Goal: Task Accomplishment & Management: Complete application form

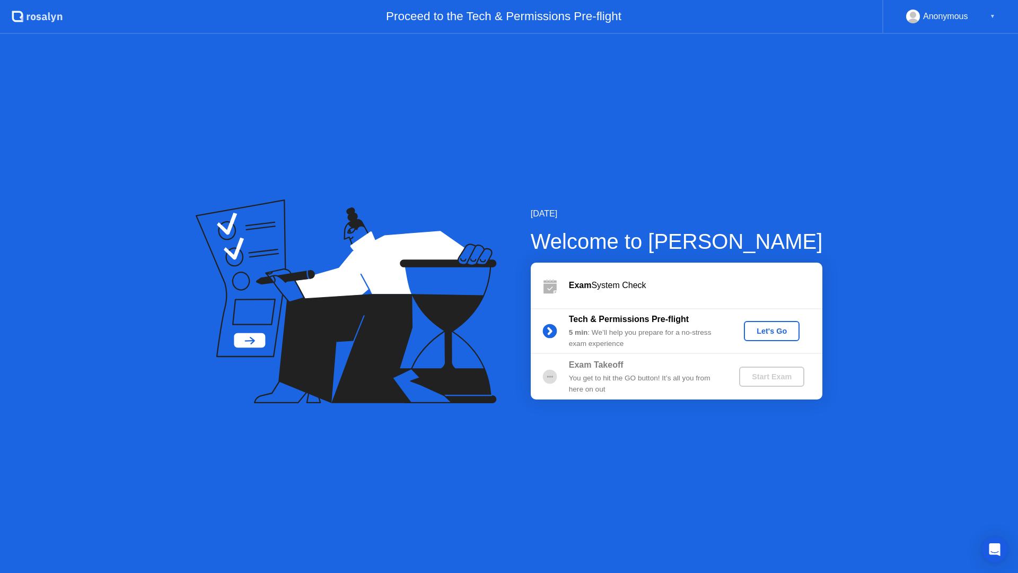
click at [766, 334] on div "Let's Go" at bounding box center [771, 331] width 47 height 8
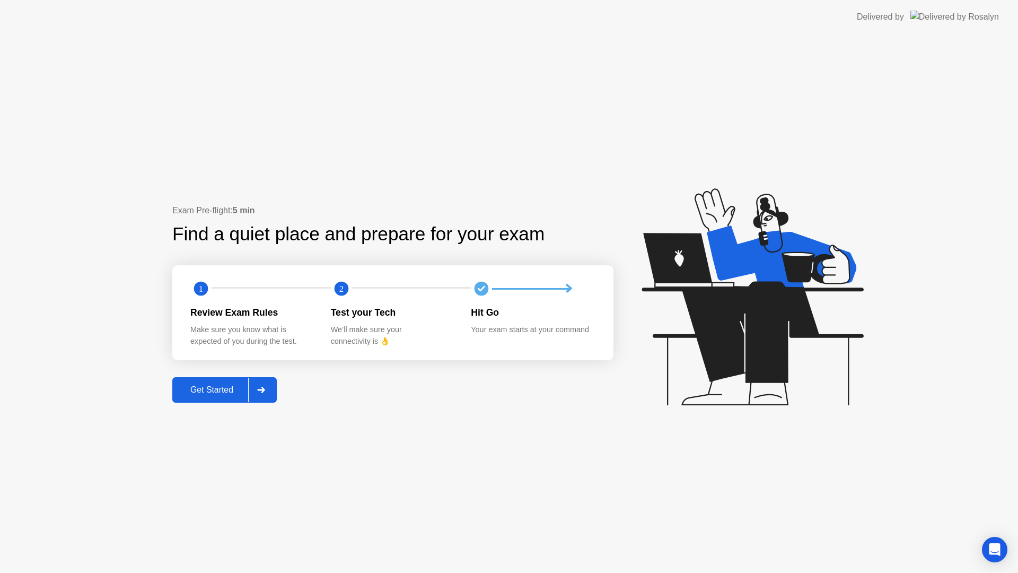
click at [225, 391] on div "Get Started" at bounding box center [212, 390] width 73 height 10
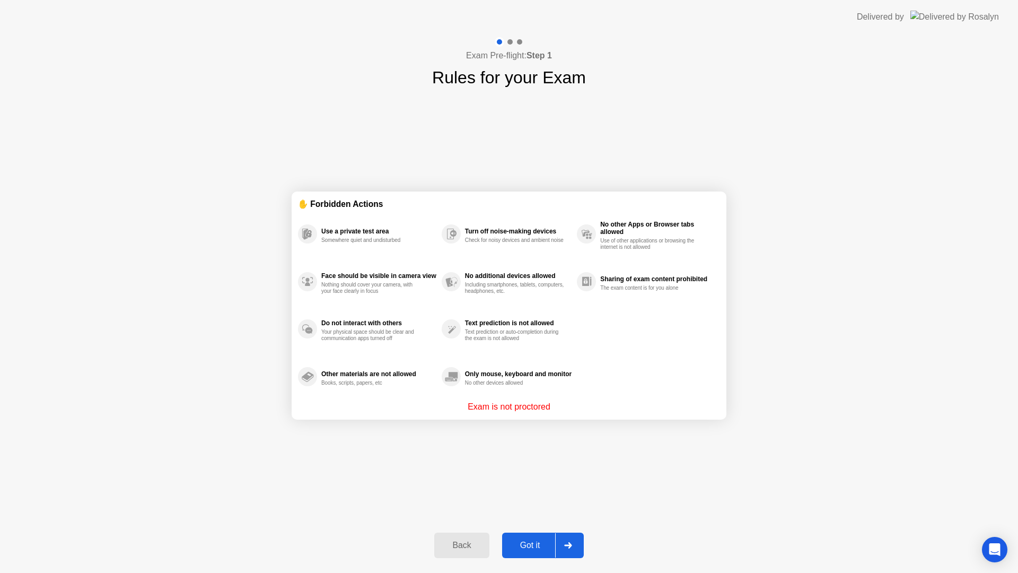
click at [341, 205] on div "✋ Forbidden Actions" at bounding box center [509, 204] width 422 height 12
click at [506, 408] on p "Exam is not proctored" at bounding box center [509, 406] width 83 height 13
click at [524, 546] on div "Got it" at bounding box center [530, 545] width 50 height 10
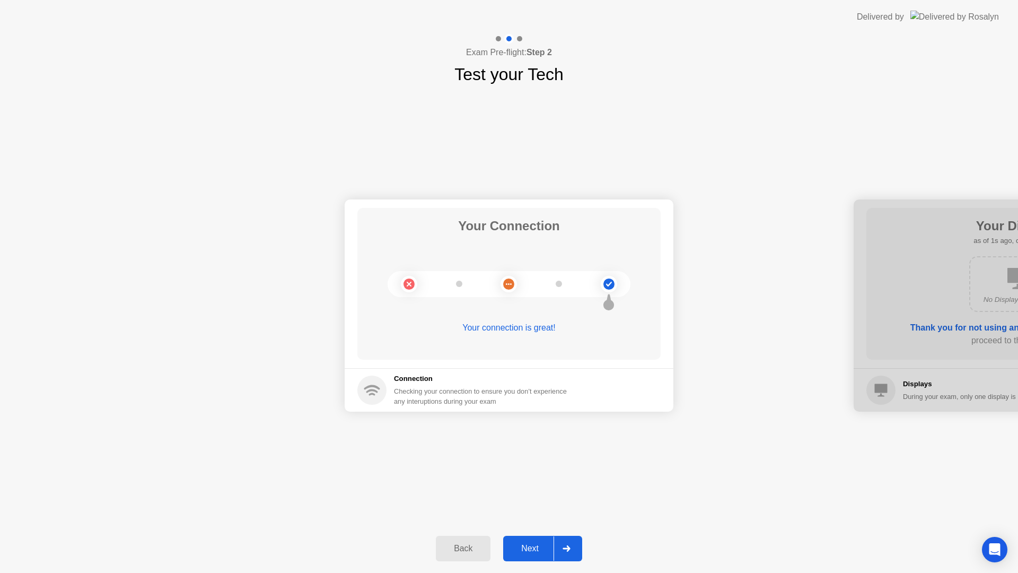
click at [532, 550] on div "Next" at bounding box center [529, 548] width 47 height 10
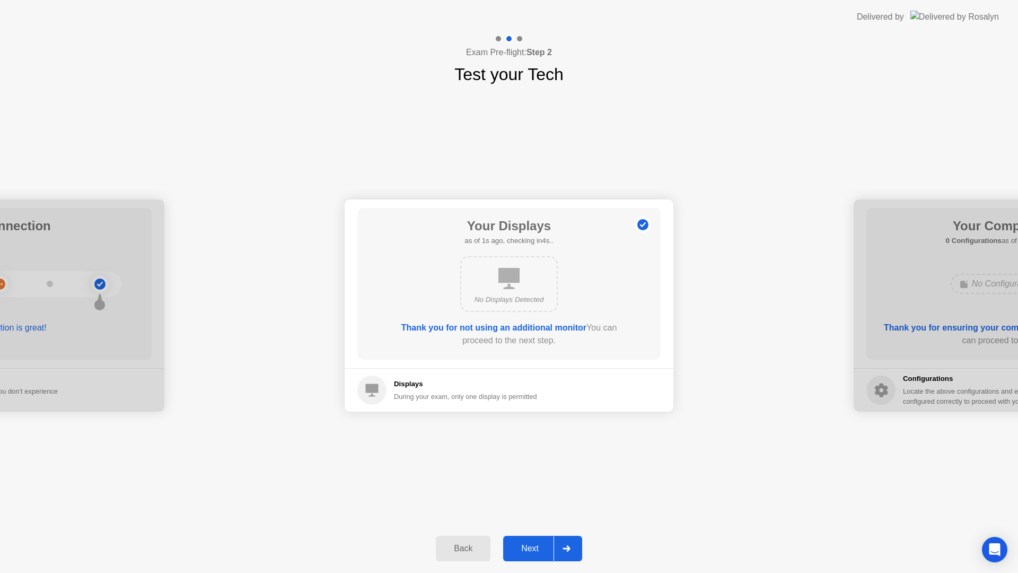
click at [534, 546] on div "Next" at bounding box center [529, 548] width 47 height 10
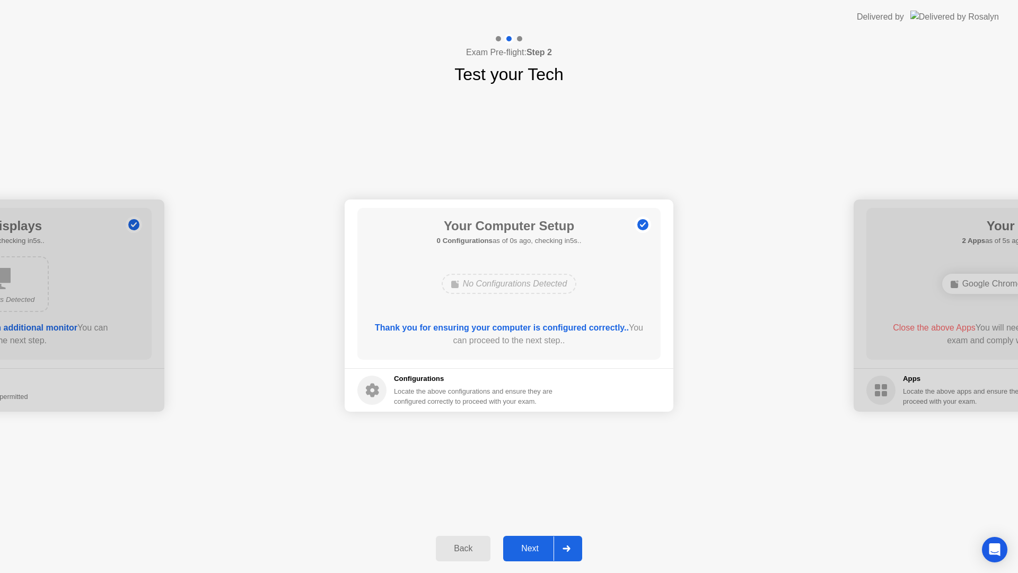
click at [536, 553] on div "Next" at bounding box center [529, 548] width 47 height 10
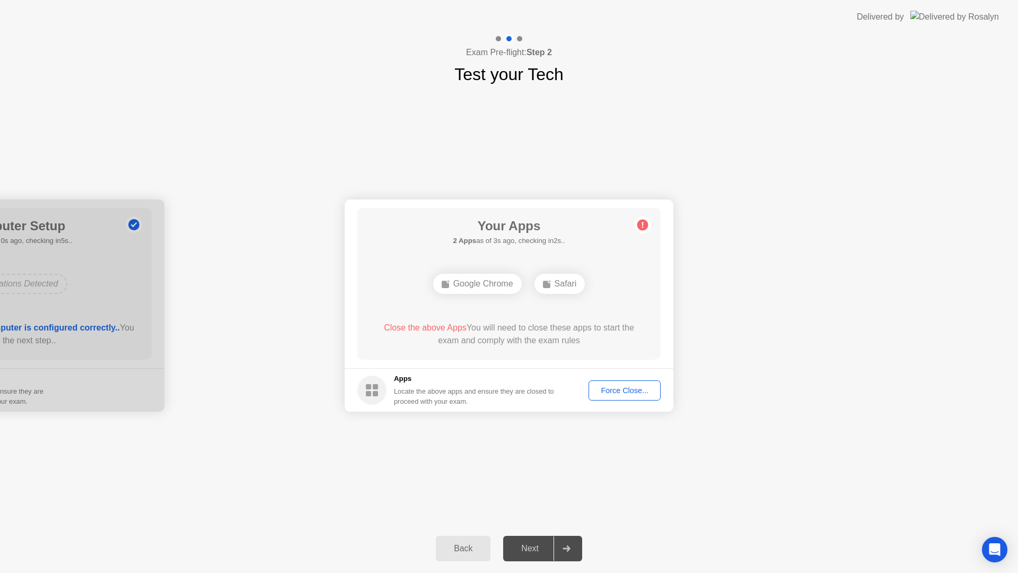
click at [627, 391] on div "Force Close..." at bounding box center [624, 390] width 65 height 8
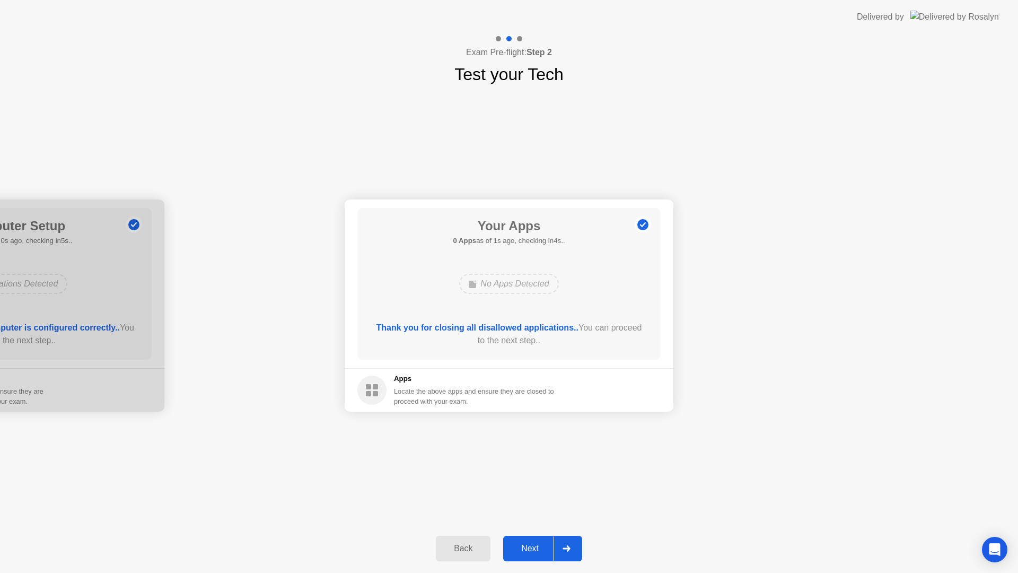
click at [524, 547] on div "Next" at bounding box center [529, 548] width 47 height 10
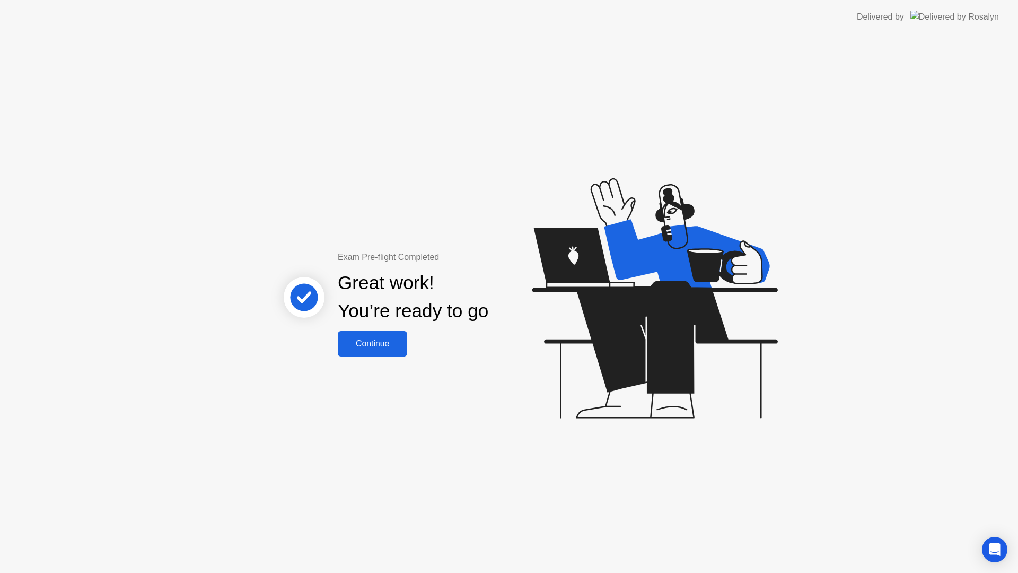
click at [389, 348] on div "Continue" at bounding box center [372, 344] width 63 height 10
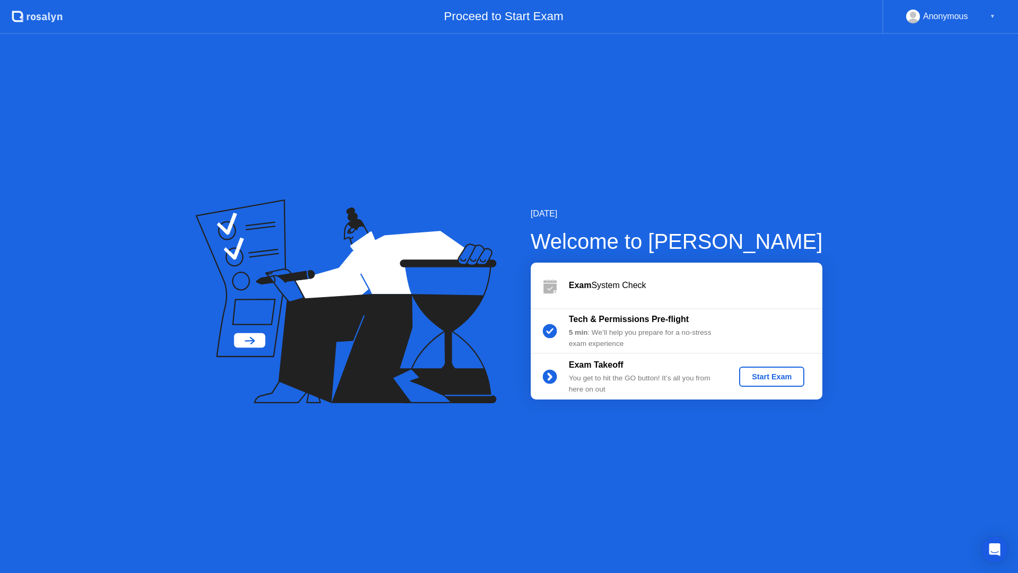
click at [754, 372] on div "Start Exam" at bounding box center [771, 376] width 57 height 8
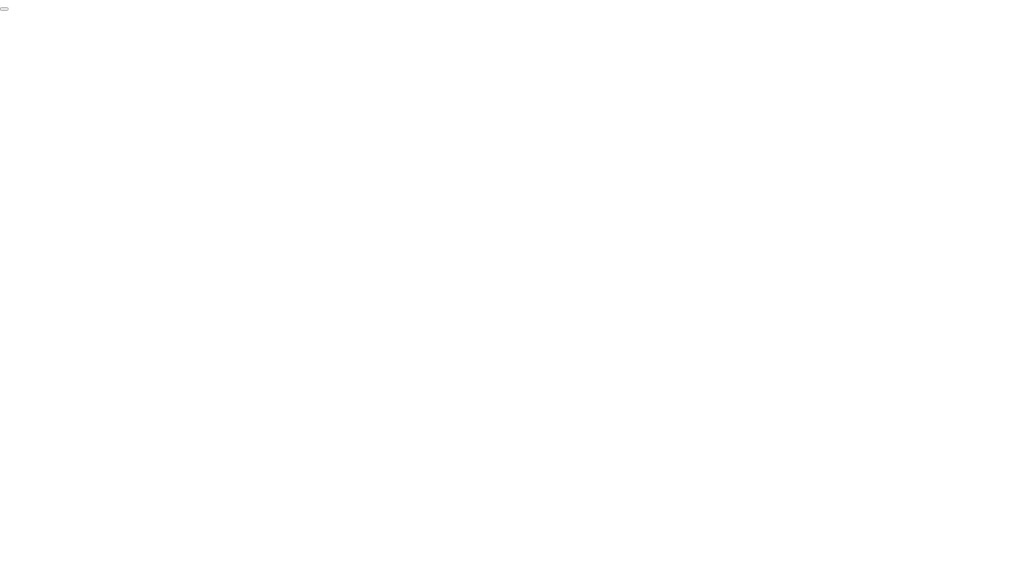
click div "End Proctoring Session"
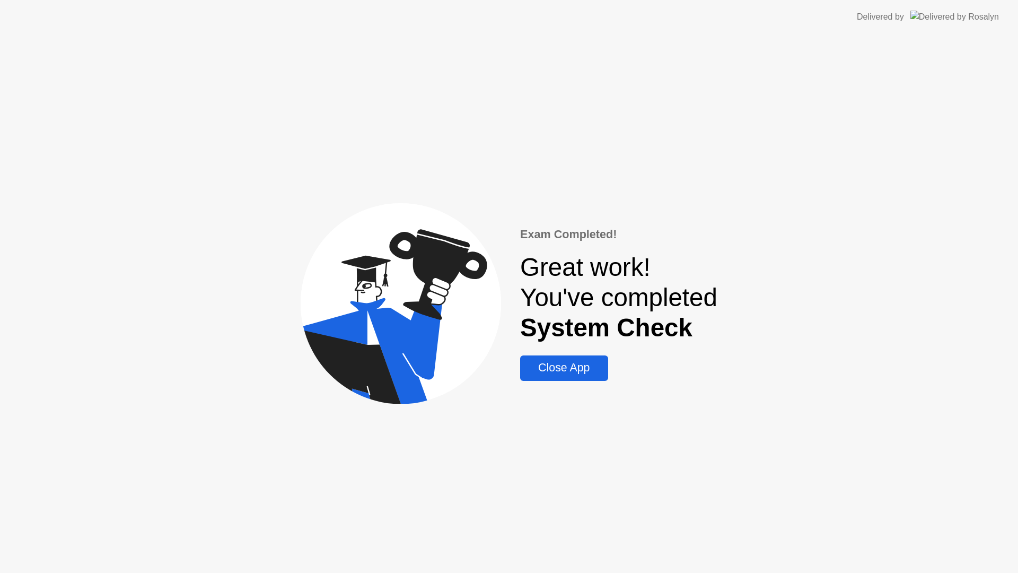
click at [553, 372] on div "Close App" at bounding box center [563, 367] width 81 height 13
